Goal: Check status: Check status

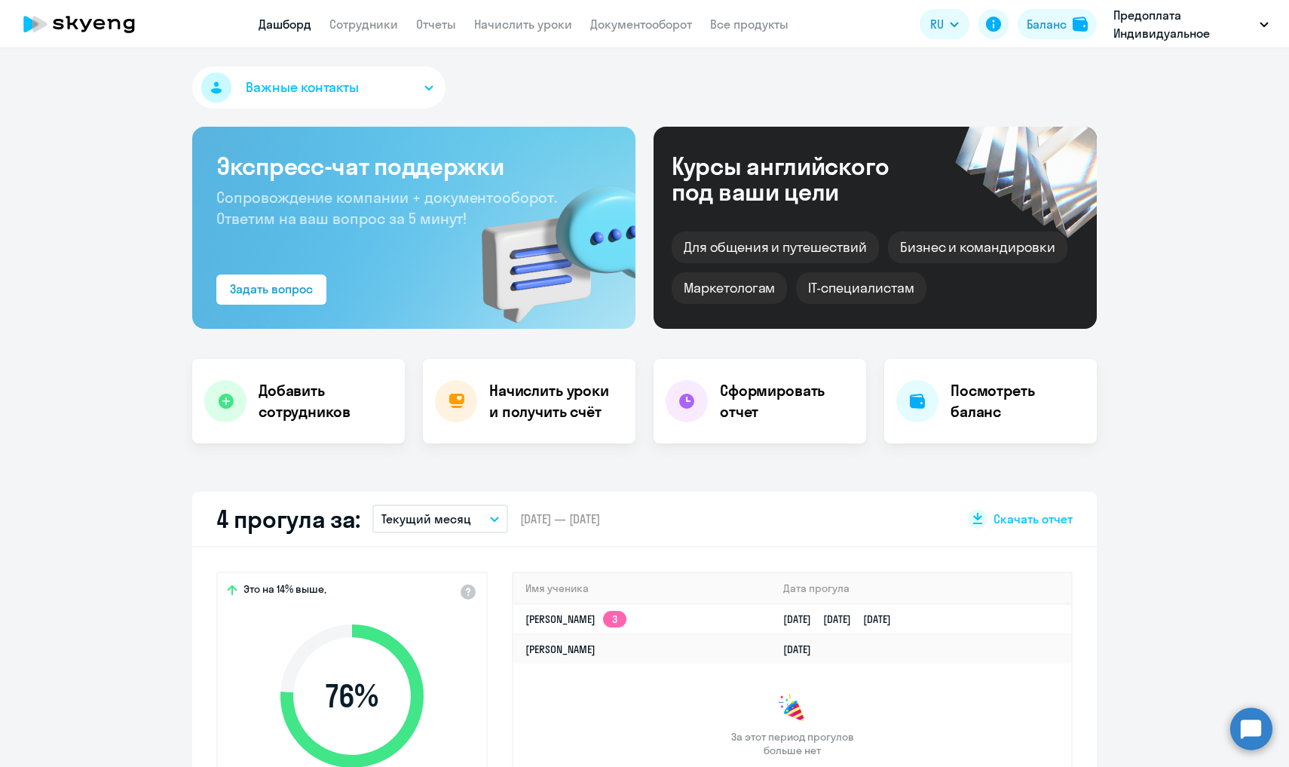
select select "30"
click at [748, 654] on td "[PERSON_NAME]" at bounding box center [642, 648] width 258 height 29
click at [546, 652] on link "[PERSON_NAME]" at bounding box center [560, 649] width 70 height 14
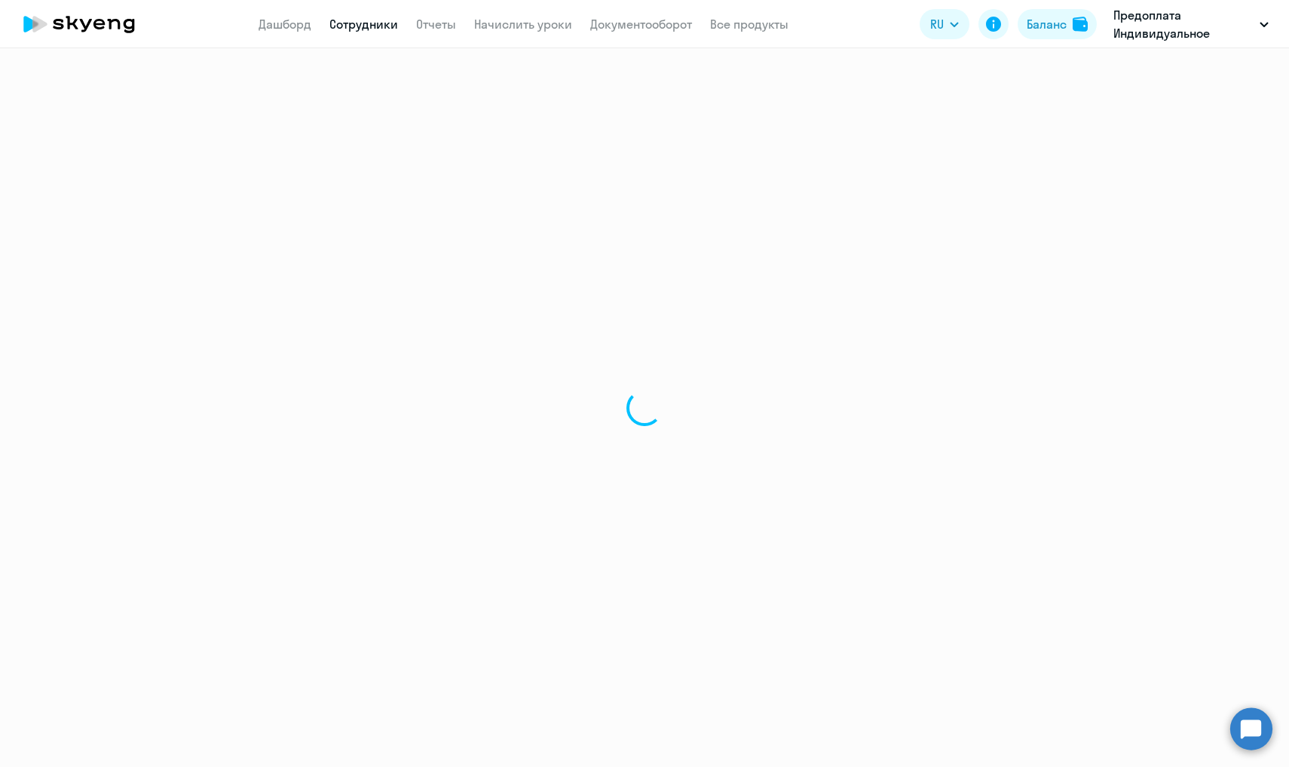
select select "english"
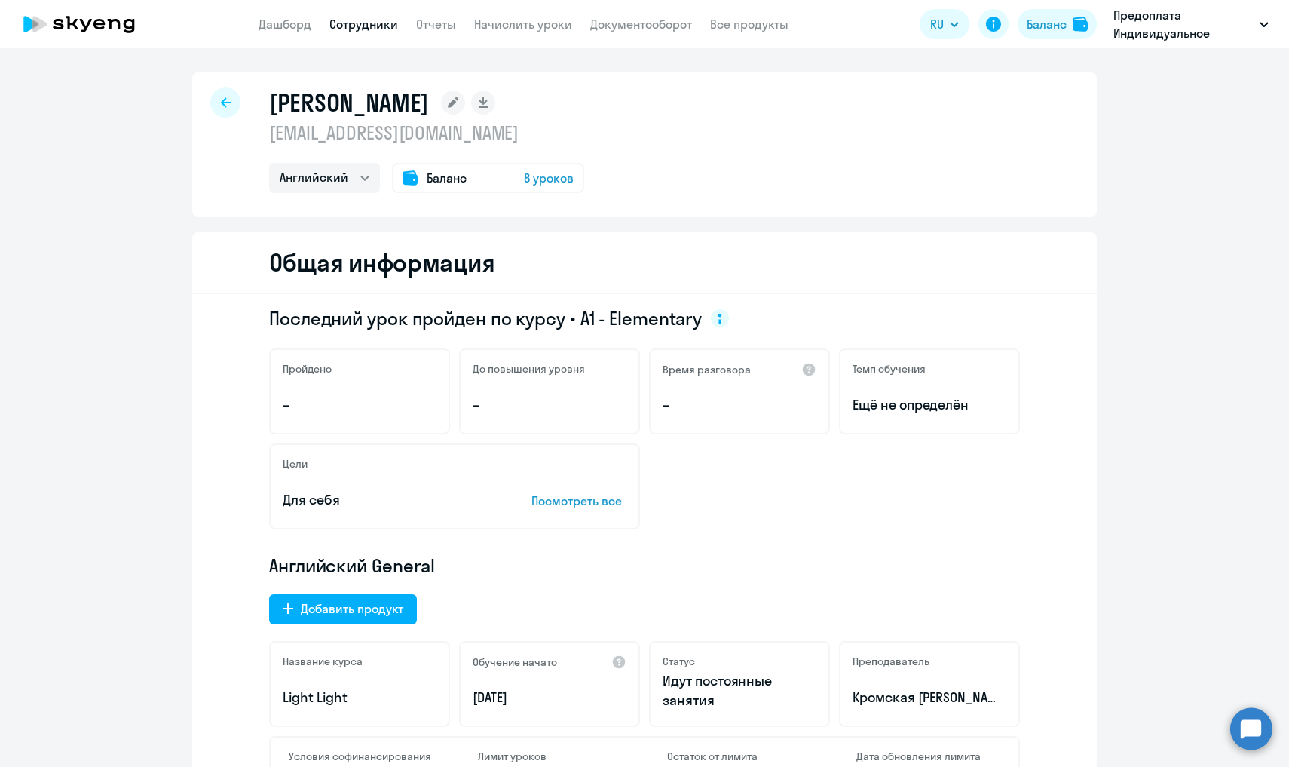
click at [533, 179] on span "8 уроков" at bounding box center [549, 178] width 50 height 18
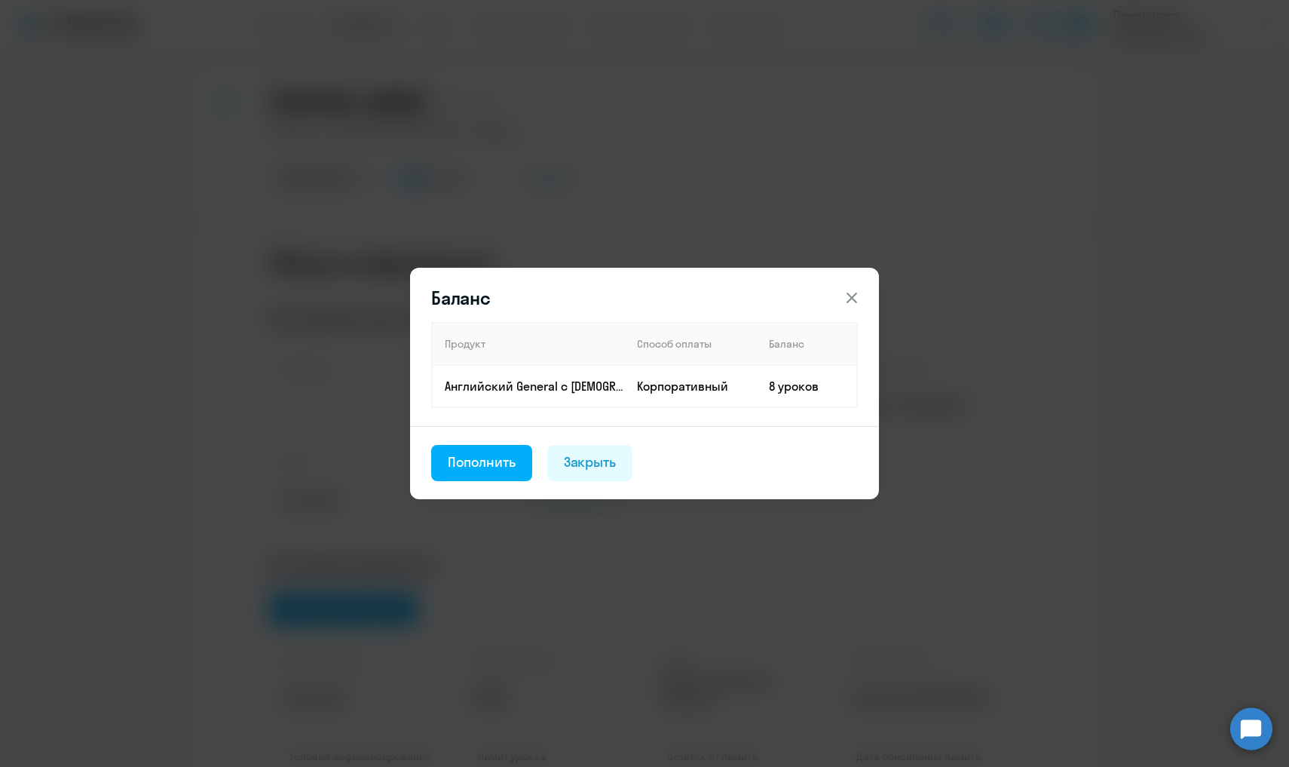
click at [852, 298] on icon at bounding box center [851, 297] width 11 height 11
